Goal: Transaction & Acquisition: Subscribe to service/newsletter

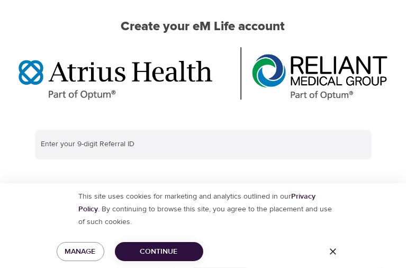
scroll to position [118, 0]
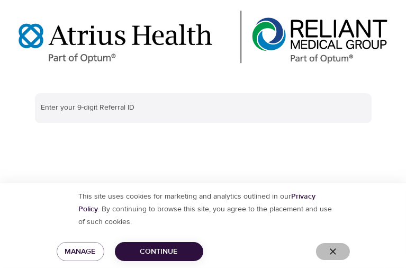
click at [338, 246] on icon "button" at bounding box center [333, 251] width 11 height 11
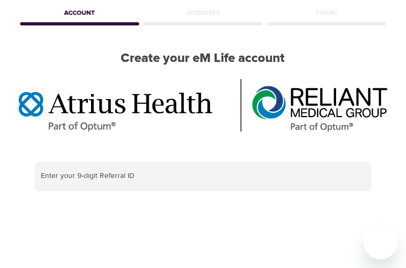
scroll to position [51, 0]
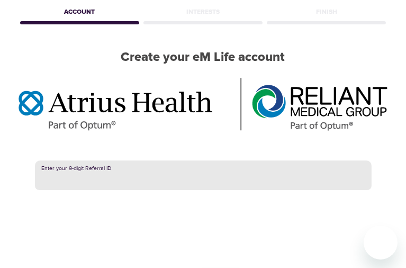
click at [150, 170] on input "text" at bounding box center [203, 175] width 337 height 30
paste input "384524661"
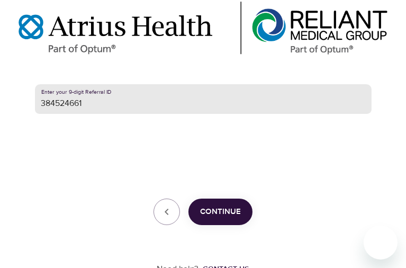
scroll to position [154, 0]
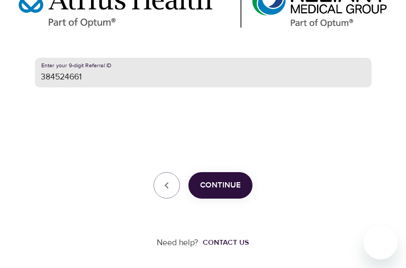
type input "384524661"
click at [227, 181] on span "Continue" at bounding box center [220, 186] width 41 height 14
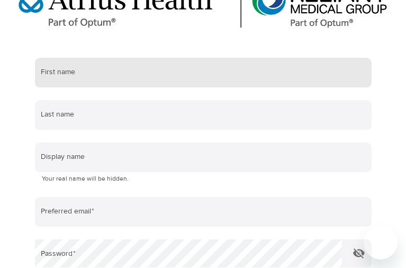
click at [122, 69] on input "text" at bounding box center [203, 73] width 337 height 30
type input "IRENE"
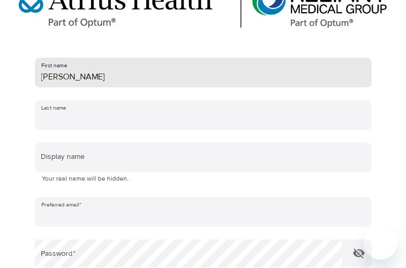
type input "CARROLL"
type input "carrollicf@gmail.com"
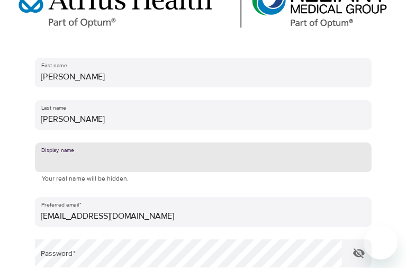
click at [113, 142] on input "text" at bounding box center [203, 157] width 337 height 30
type input "I"
click at [84, 142] on input "IC" at bounding box center [203, 157] width 337 height 30
type input "I"
type input "icc"
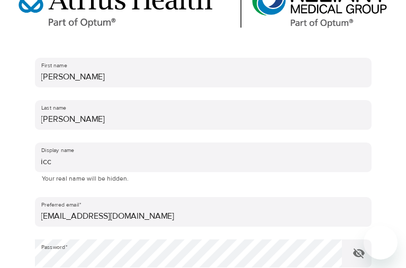
checkbox input "true"
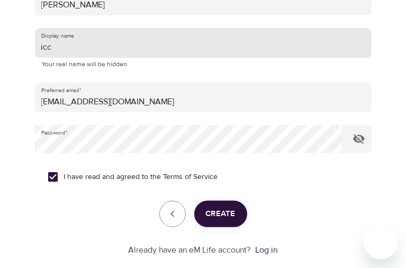
scroll to position [267, 0]
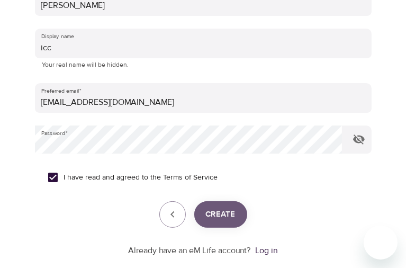
click at [226, 208] on span "Create" at bounding box center [221, 215] width 30 height 14
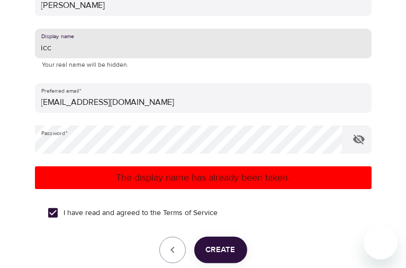
click at [63, 29] on input "icc" at bounding box center [203, 44] width 337 height 30
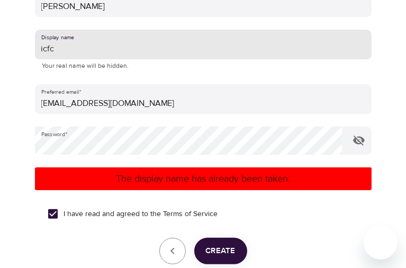
type input "icfc"
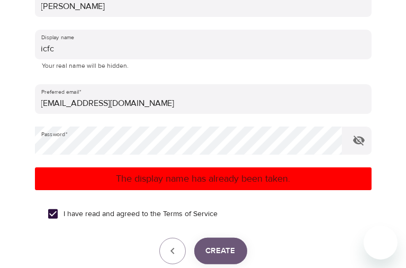
click at [237, 238] on button "Create" at bounding box center [220, 251] width 53 height 26
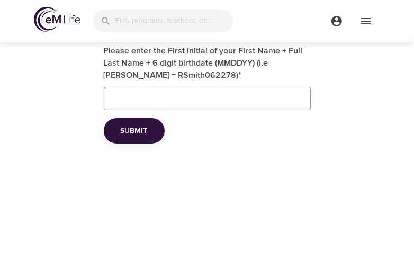
click at [191, 96] on input "Please enter the First initial of your First Name + Full Last Name + 6 digit bi…" at bounding box center [207, 98] width 207 height 23
type input "icarroll"
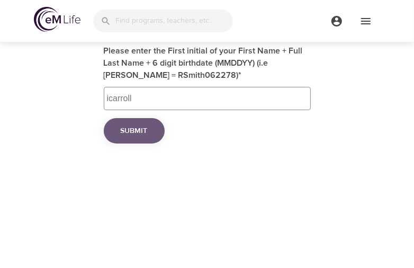
click at [136, 134] on span "Submit" at bounding box center [134, 130] width 27 height 13
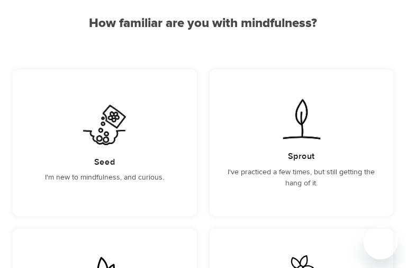
scroll to position [102, 0]
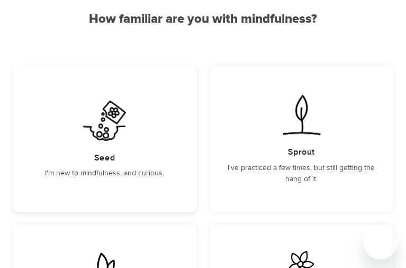
click at [78, 122] on img at bounding box center [104, 120] width 53 height 47
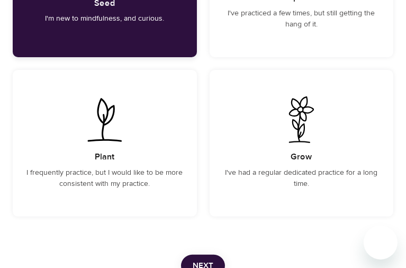
scroll to position [341, 0]
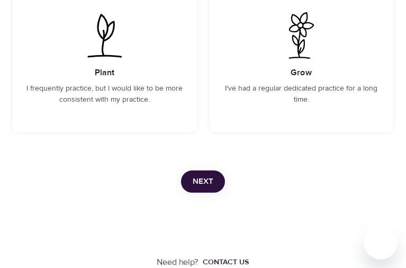
click at [208, 182] on span "Next" at bounding box center [203, 182] width 21 height 14
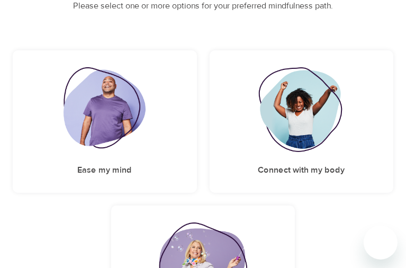
scroll to position [138, 0]
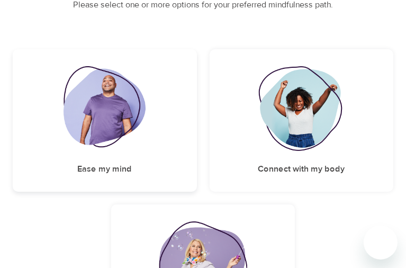
click at [88, 97] on img at bounding box center [105, 108] width 82 height 85
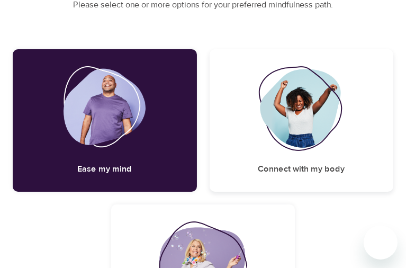
click at [258, 132] on img at bounding box center [301, 108] width 86 height 85
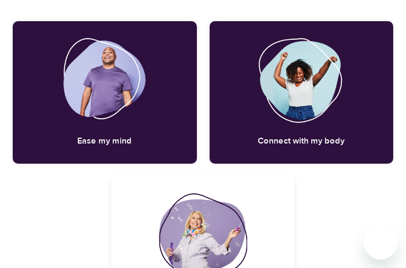
scroll to position [157, 0]
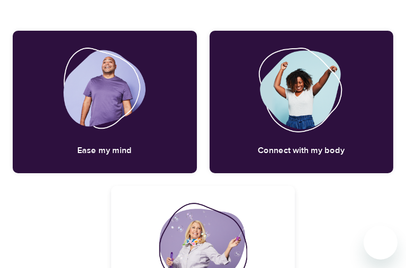
click at [247, 203] on img at bounding box center [203, 245] width 88 height 85
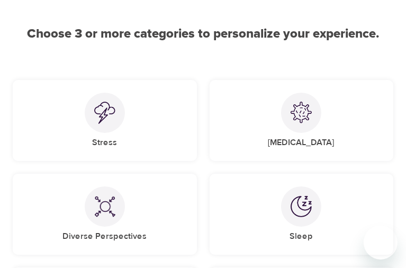
scroll to position [88, 0]
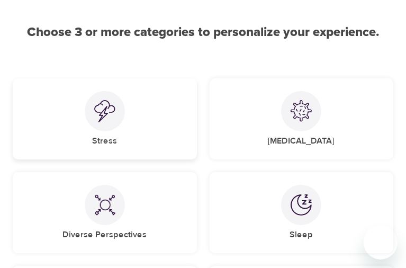
click at [85, 127] on div at bounding box center [105, 111] width 40 height 40
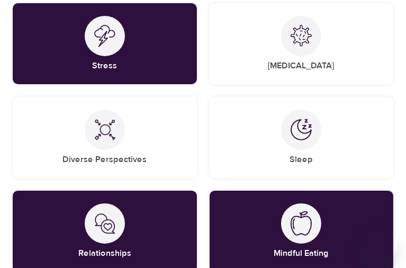
scroll to position [168, 0]
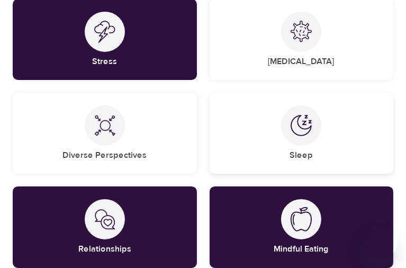
click at [210, 131] on div "Sleep" at bounding box center [302, 133] width 184 height 81
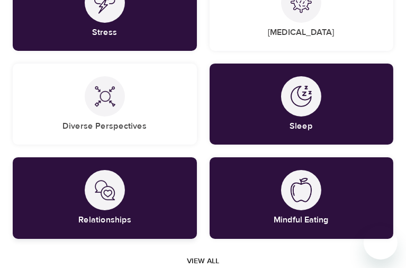
scroll to position [197, 0]
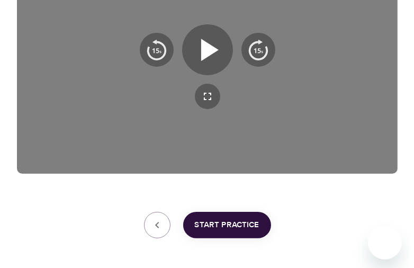
scroll to position [229, 0]
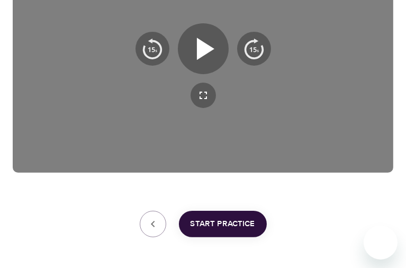
click at [231, 224] on span "Start Practice" at bounding box center [223, 224] width 65 height 14
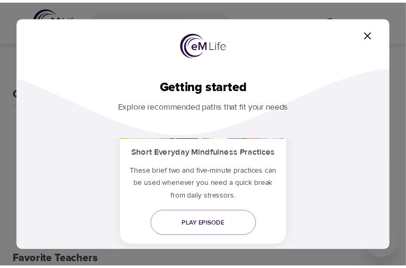
scroll to position [114, 0]
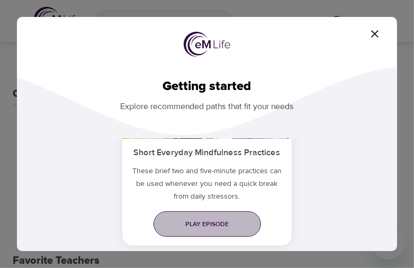
click at [218, 221] on span "Play episode" at bounding box center [207, 224] width 91 height 11
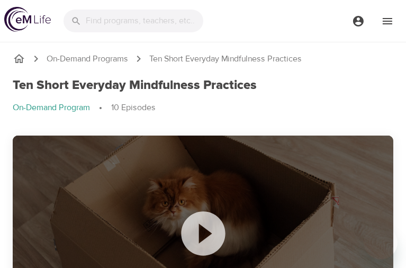
click at [177, 207] on icon at bounding box center [203, 233] width 53 height 53
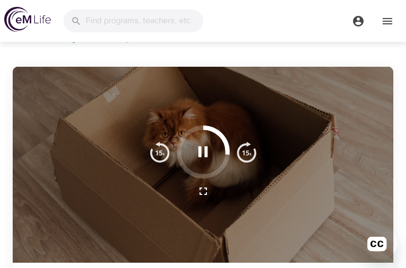
scroll to position [68, 0]
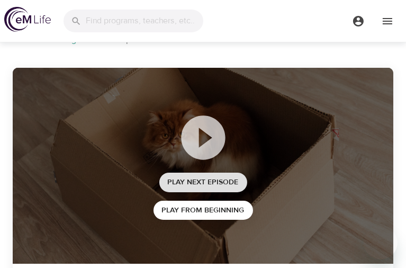
click at [168, 176] on span "Play Next Episode" at bounding box center [203, 182] width 71 height 13
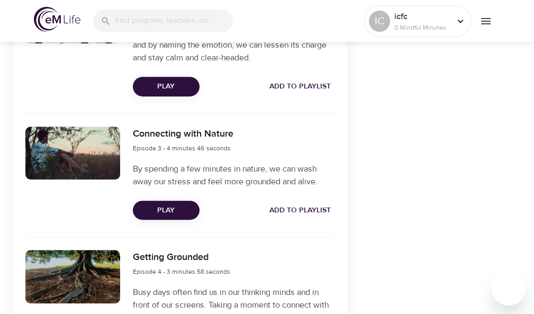
scroll to position [568, 0]
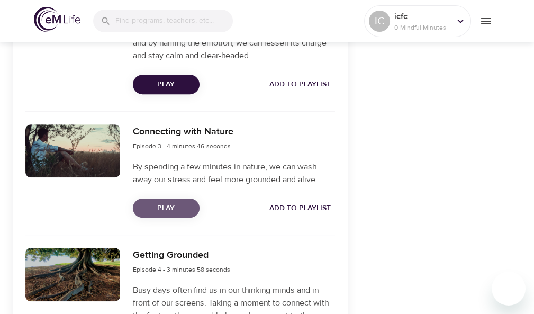
click at [168, 205] on span "Play" at bounding box center [166, 208] width 50 height 13
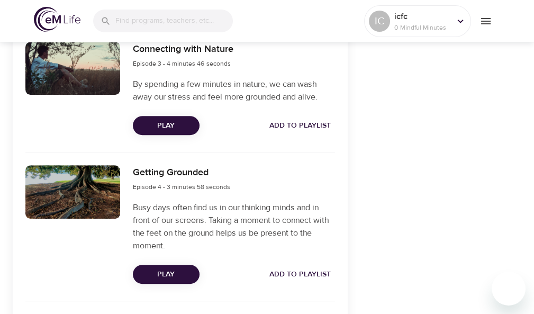
scroll to position [652, 0]
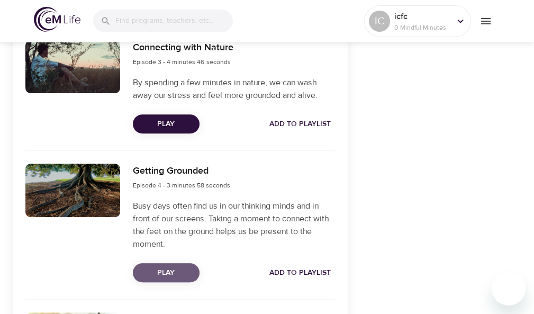
click at [167, 267] on span "Play" at bounding box center [166, 272] width 50 height 13
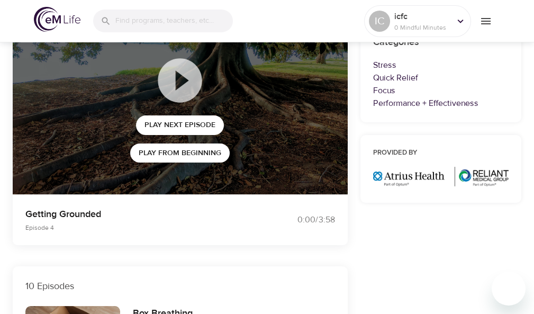
scroll to position [114, 0]
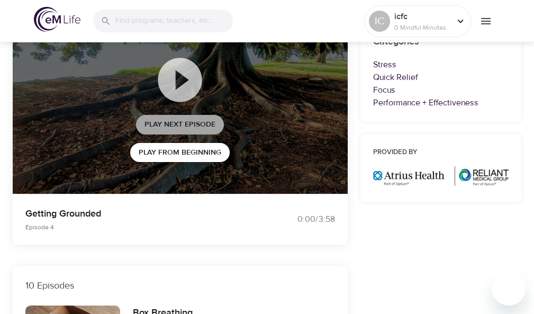
click at [184, 124] on span "Play Next Episode" at bounding box center [180, 124] width 71 height 13
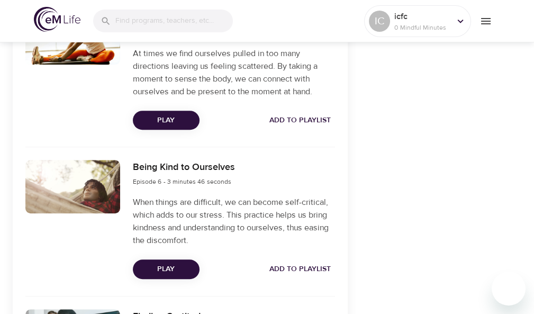
scroll to position [960, 0]
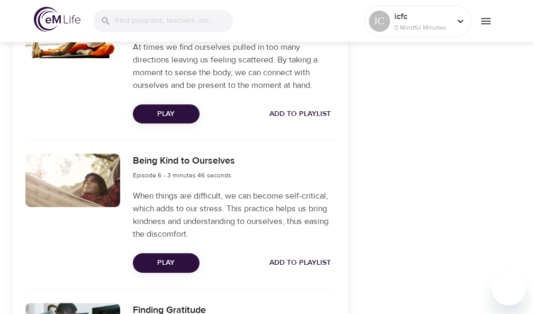
click at [171, 267] on span "Play" at bounding box center [166, 262] width 50 height 13
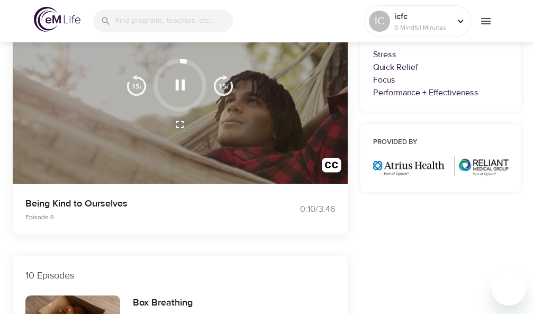
scroll to position [123, 0]
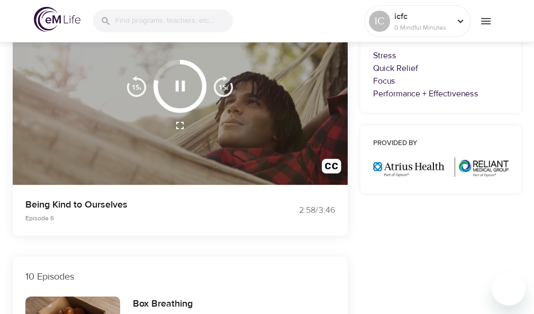
click at [171, 267] on div "10 Episodes" at bounding box center [180, 277] width 335 height 40
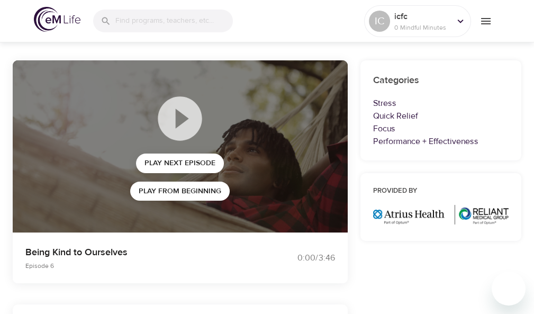
scroll to position [74, 0]
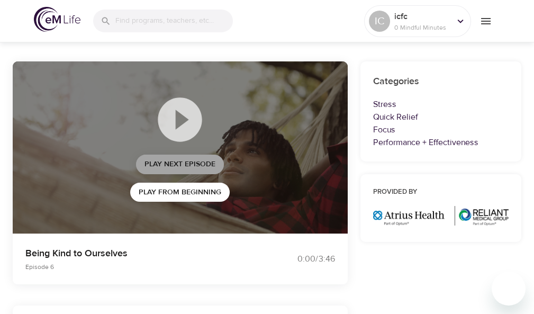
click at [186, 166] on span "Play Next Episode" at bounding box center [180, 164] width 71 height 13
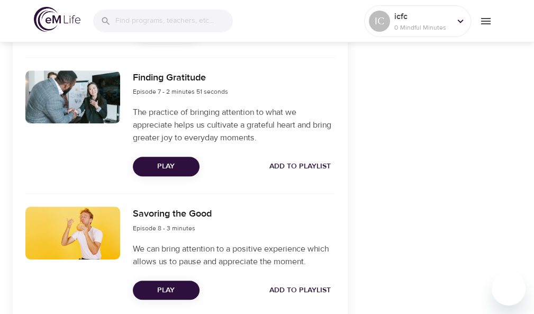
scroll to position [1212, 0]
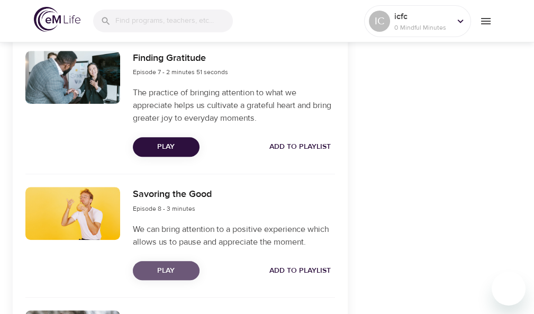
click at [179, 267] on span "Play" at bounding box center [166, 270] width 50 height 13
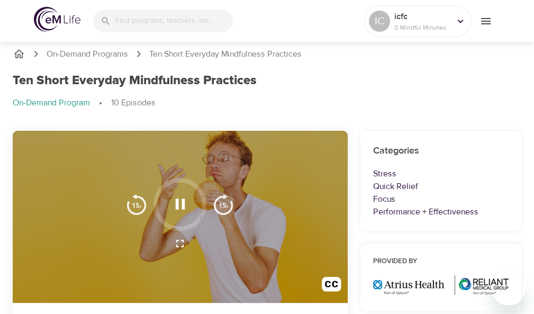
scroll to position [0, 0]
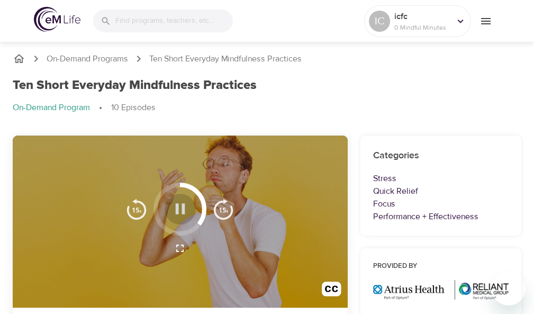
click at [183, 211] on icon "button" at bounding box center [181, 208] width 10 height 11
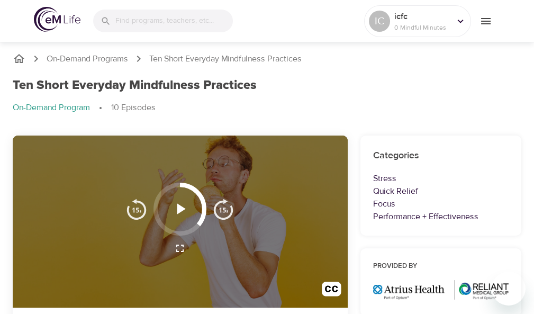
click at [178, 210] on icon "button" at bounding box center [181, 208] width 8 height 11
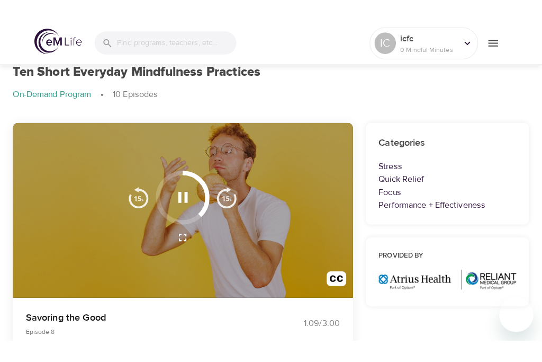
scroll to position [37, 0]
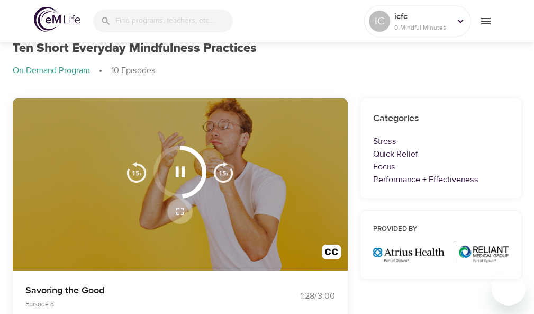
click at [178, 210] on icon "button" at bounding box center [180, 211] width 13 height 13
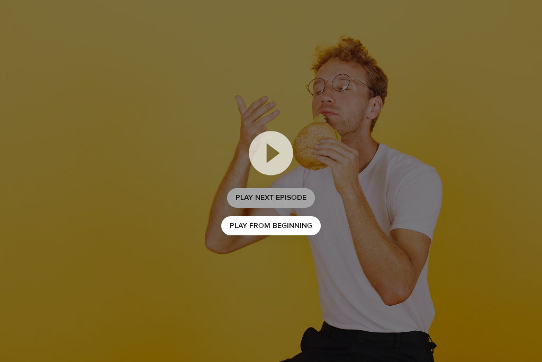
click at [264, 196] on span "Play Next Episode" at bounding box center [271, 197] width 71 height 13
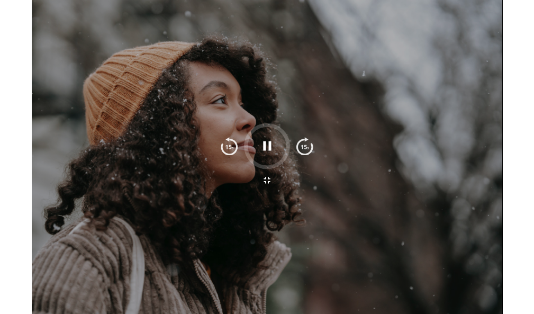
scroll to position [0, 0]
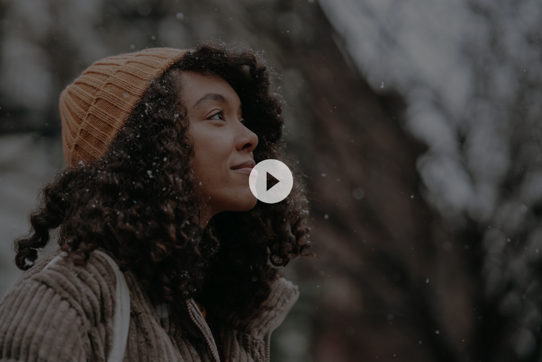
click at [264, 180] on icon at bounding box center [271, 181] width 44 height 44
click at [284, 185] on icon at bounding box center [271, 181] width 44 height 44
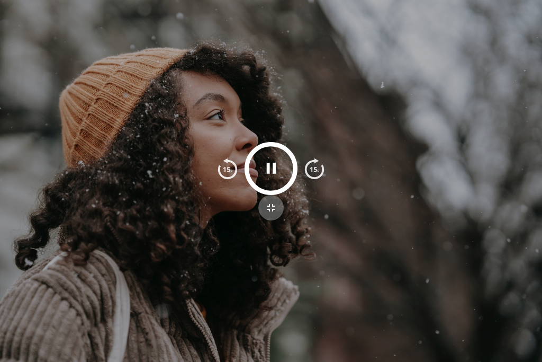
click at [271, 210] on icon "button" at bounding box center [271, 207] width 13 height 13
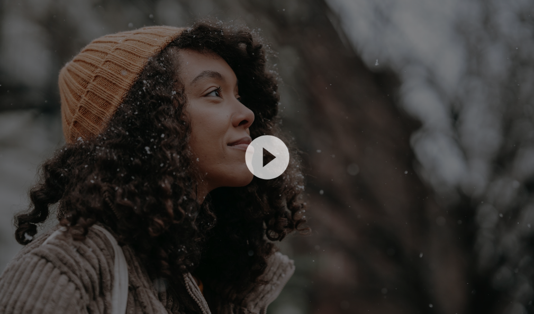
scroll to position [1515, 0]
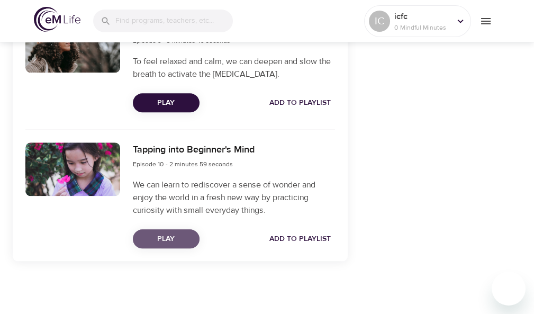
click at [174, 242] on span "Play" at bounding box center [166, 239] width 50 height 13
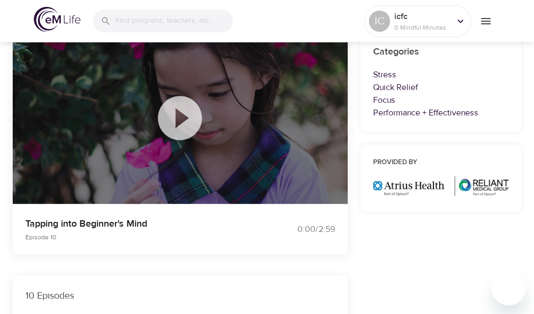
scroll to position [105, 0]
